Goal: Information Seeking & Learning: Learn about a topic

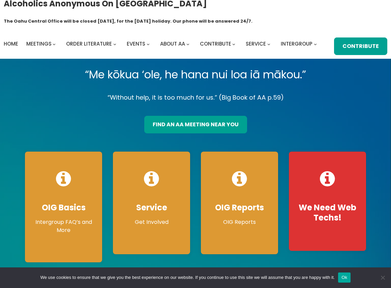
scroll to position [11, 0]
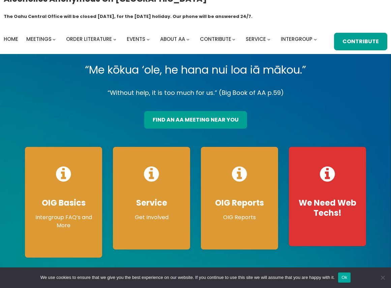
click at [259, 57] on span at bounding box center [195, 162] width 391 height 216
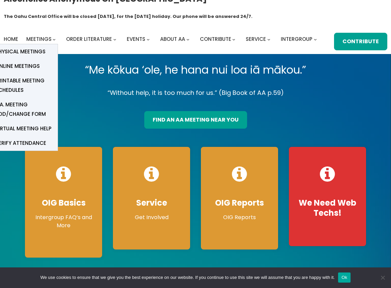
click at [30, 65] on span "Online Meetings" at bounding box center [17, 65] width 45 height 9
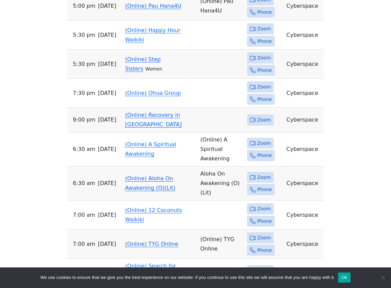
scroll to position [312, 0]
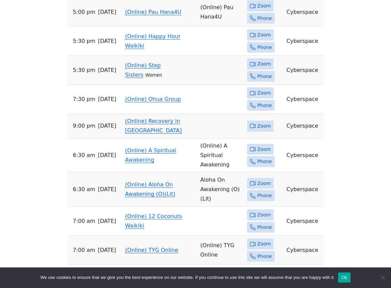
click at [130, 61] on td "(Online) Step Sisters Women" at bounding box center [159, 70] width 75 height 29
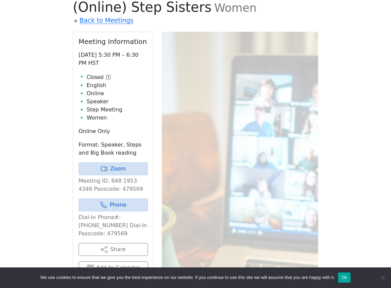
scroll to position [273, 0]
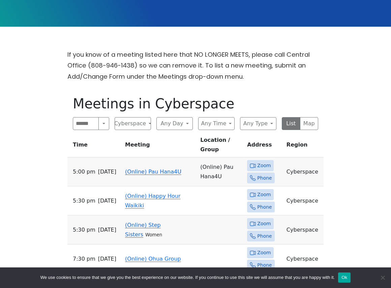
scroll to position [146, 0]
